Goal: Transaction & Acquisition: Purchase product/service

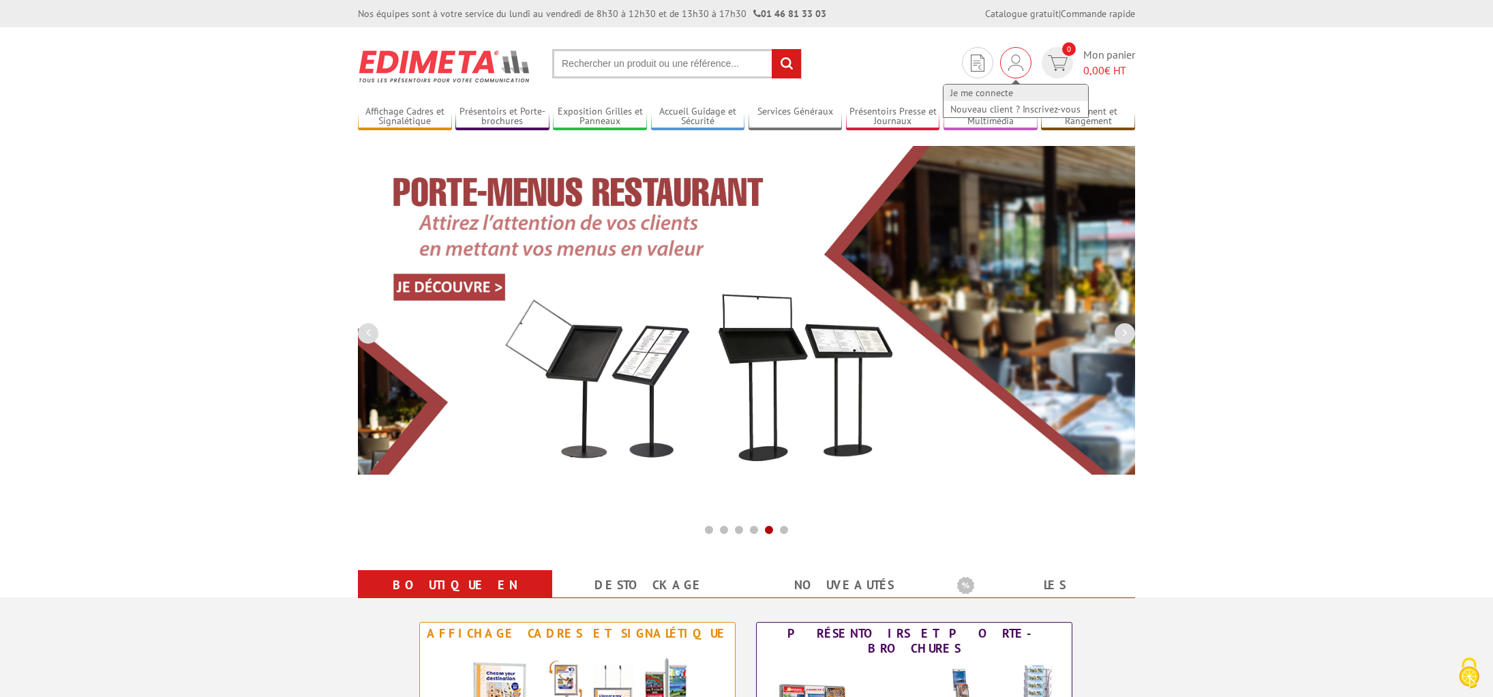
click at [998, 91] on link "Je me connecte" at bounding box center [1016, 93] width 145 height 16
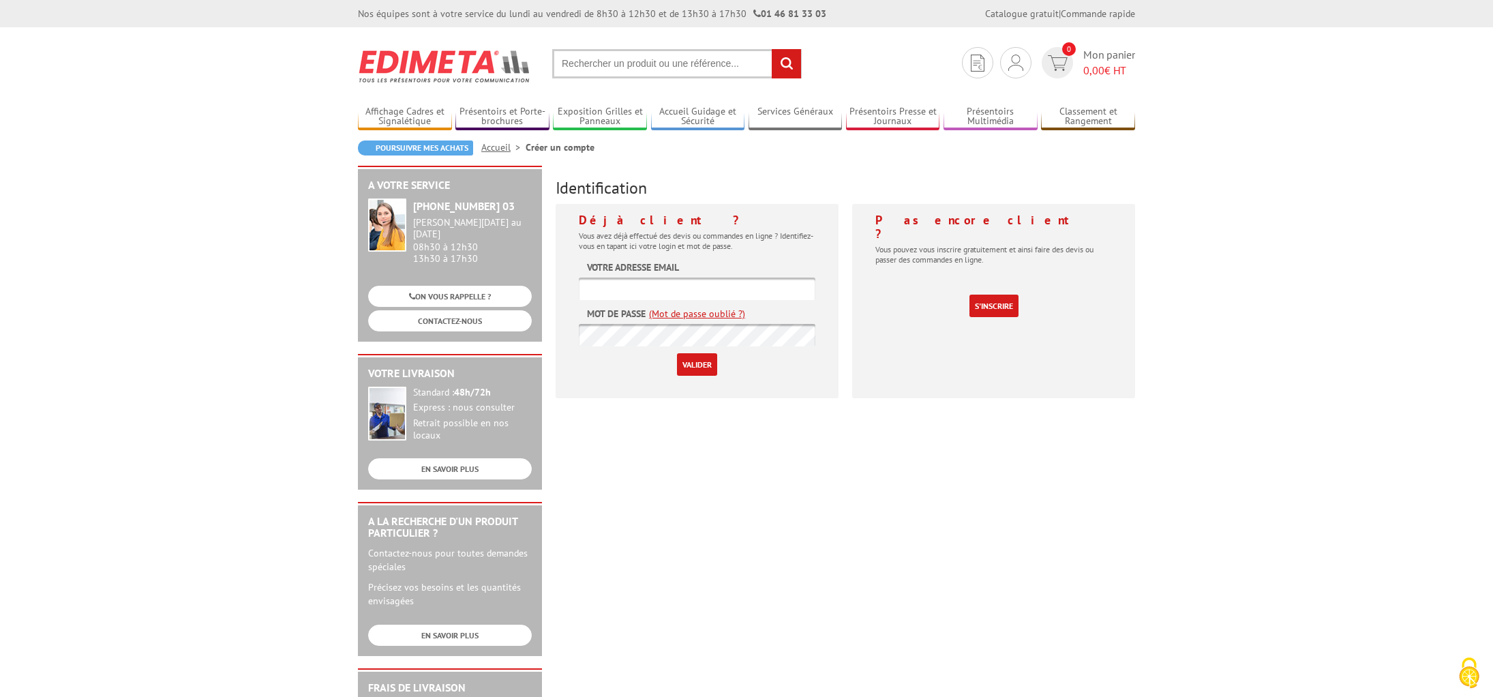
click at [653, 291] on input "text" at bounding box center [697, 289] width 237 height 23
type input "isabelle.sese@ensc.fr"
click at [677, 353] on input "Valider" at bounding box center [697, 364] width 40 height 23
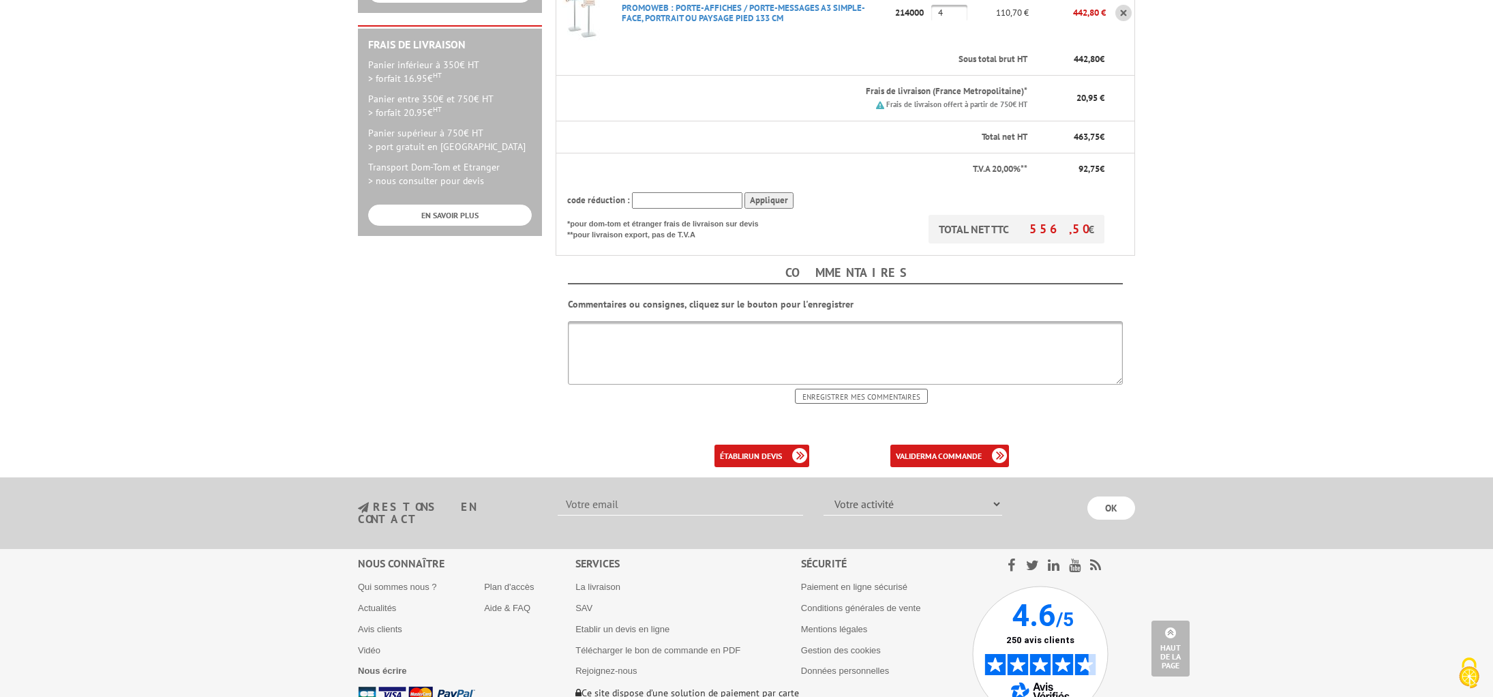
scroll to position [389, 0]
click at [952, 449] on b "ma commande" at bounding box center [953, 454] width 57 height 10
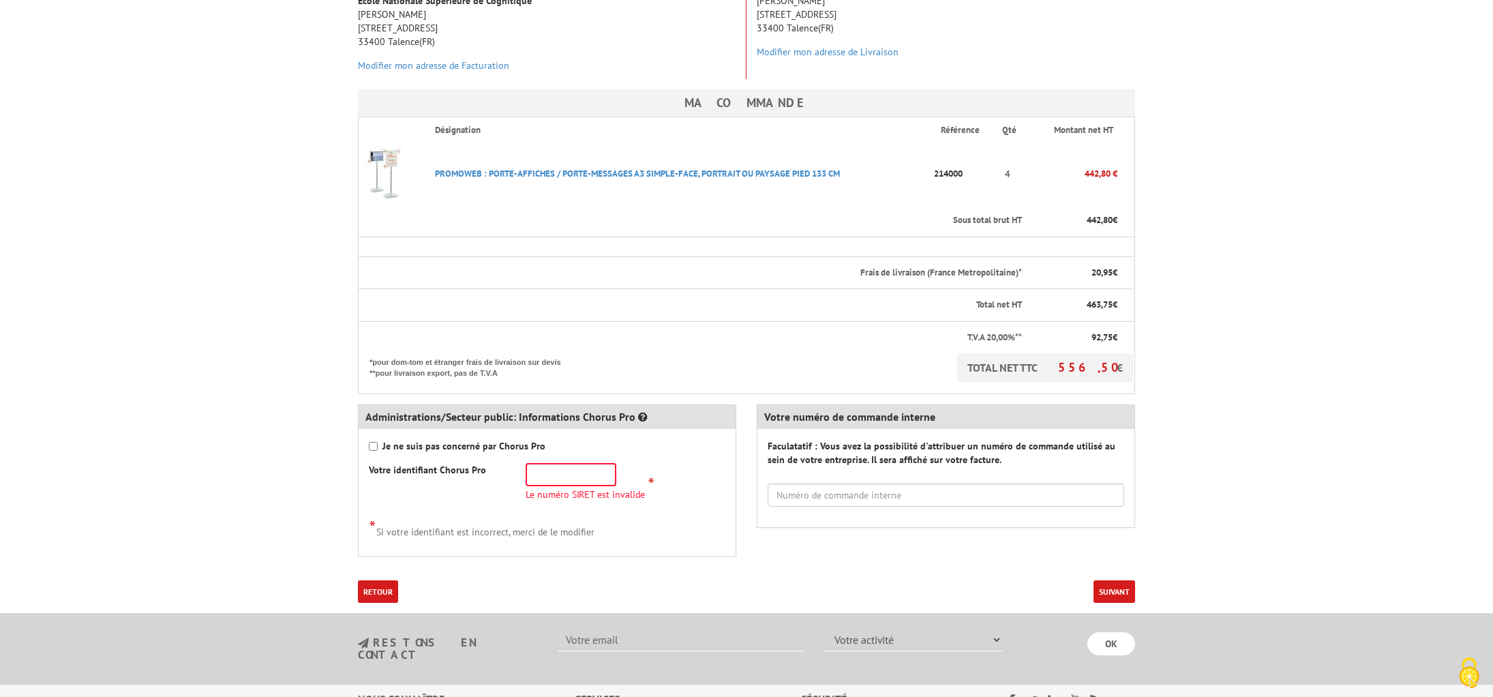
scroll to position [271, 0]
click at [795, 481] on input "text" at bounding box center [946, 492] width 357 height 23
paste input "CDE-2025-004066"
type input "CDE-2025-004066"
click at [541, 461] on input "text" at bounding box center [571, 472] width 91 height 23
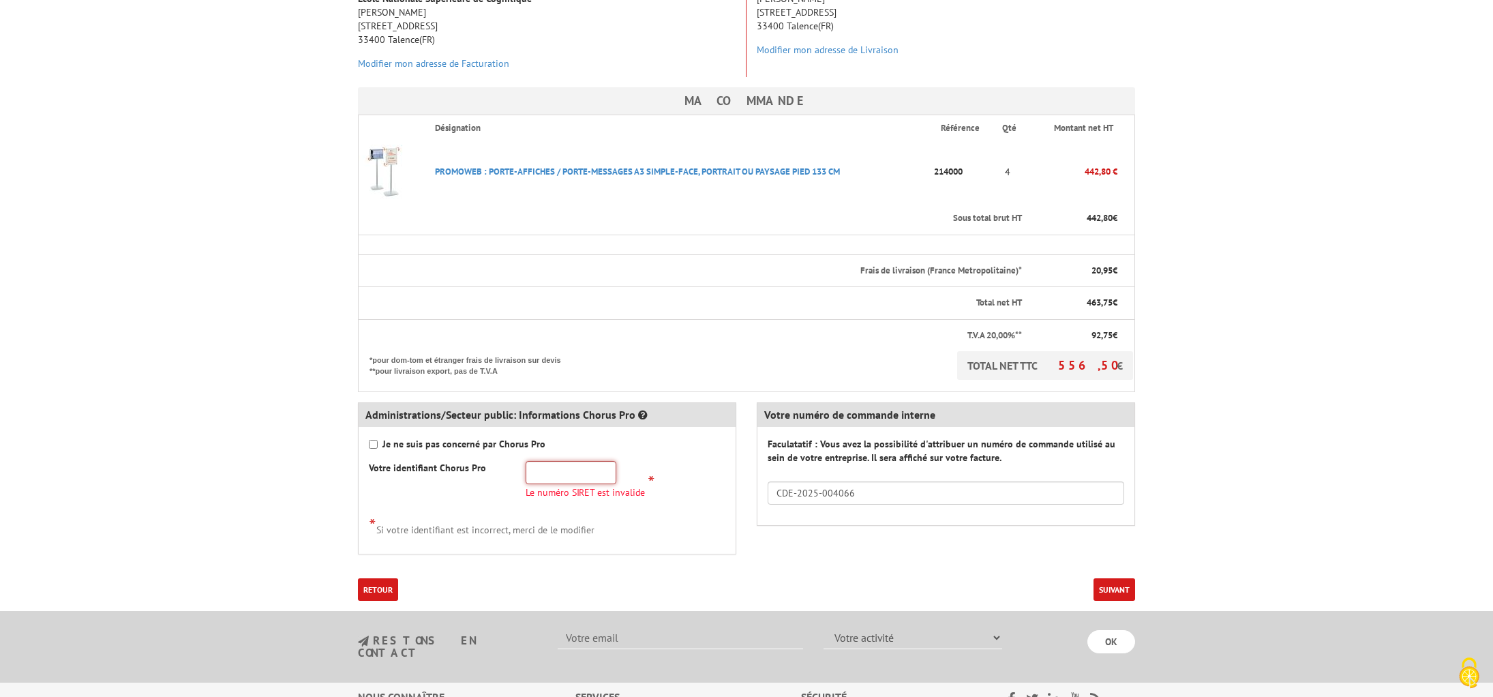
paste input "13000635600013"
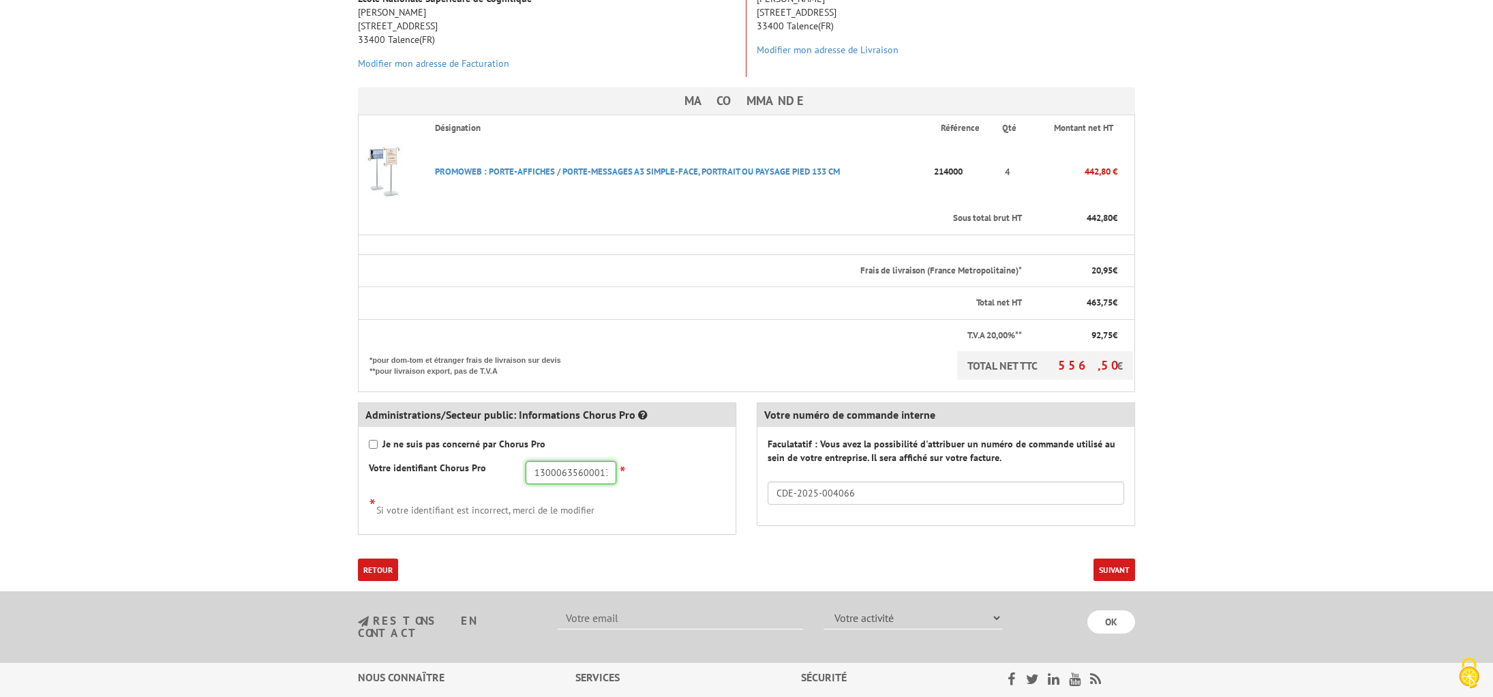
type input "13000635600013"
click at [1109, 558] on button "Suivant" at bounding box center [1115, 569] width 42 height 23
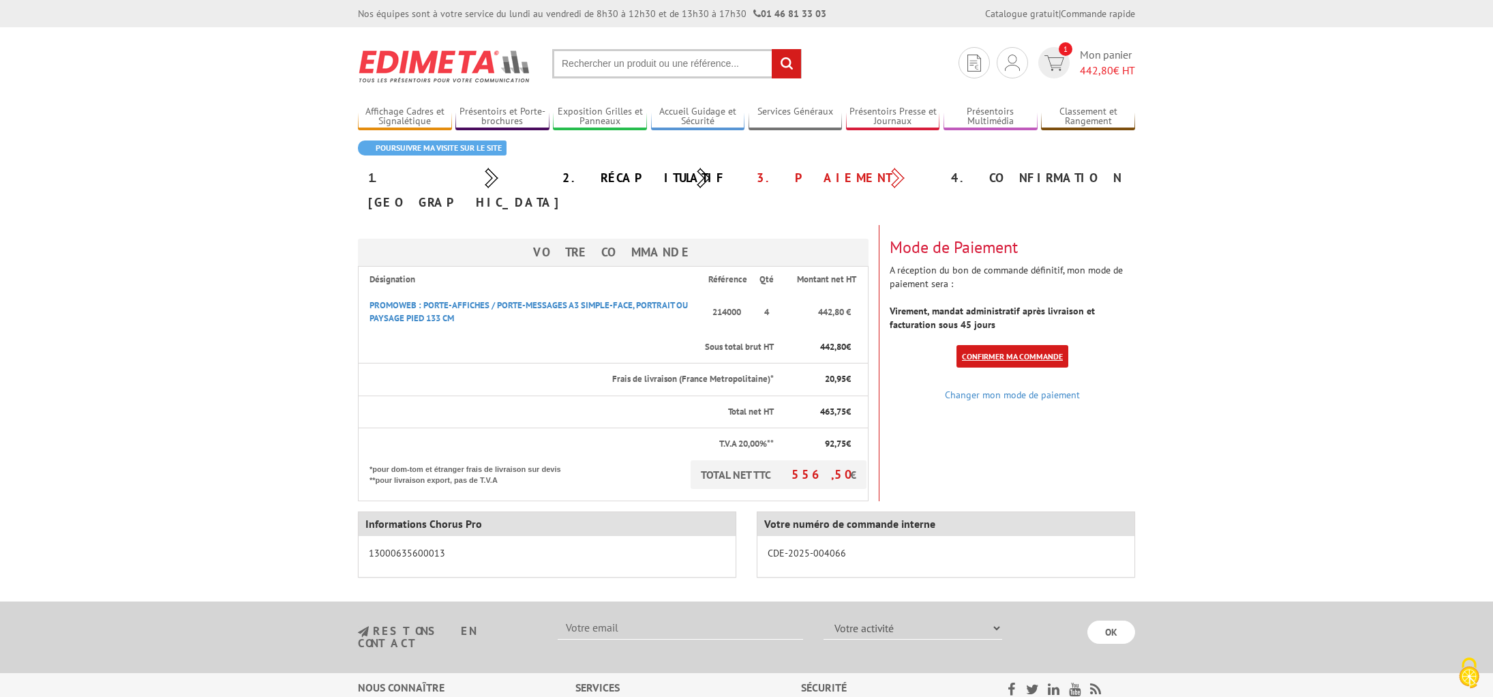
click at [1021, 345] on link "Confirmer ma commande" at bounding box center [1013, 356] width 112 height 23
